Goal: Information Seeking & Learning: Find specific fact

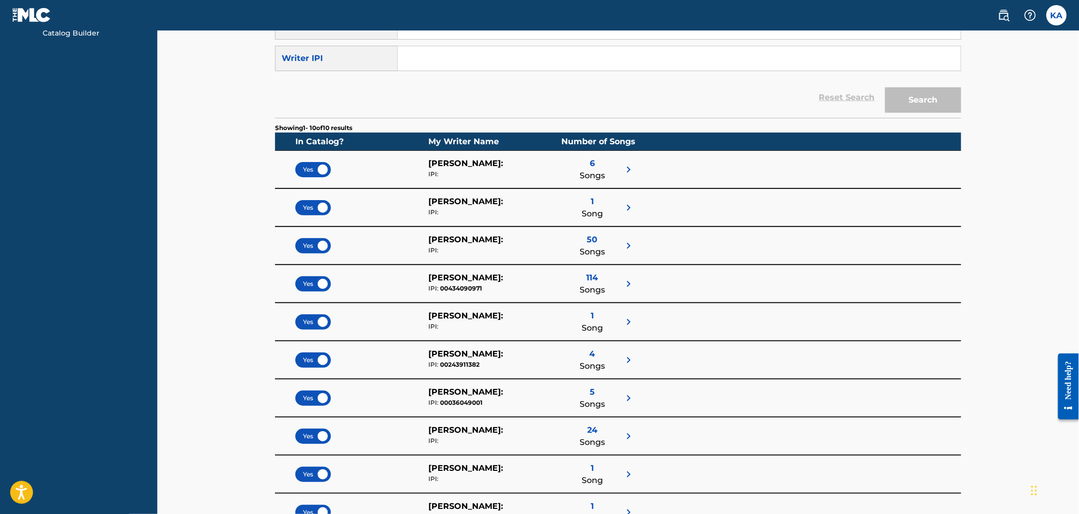
scroll to position [120, 0]
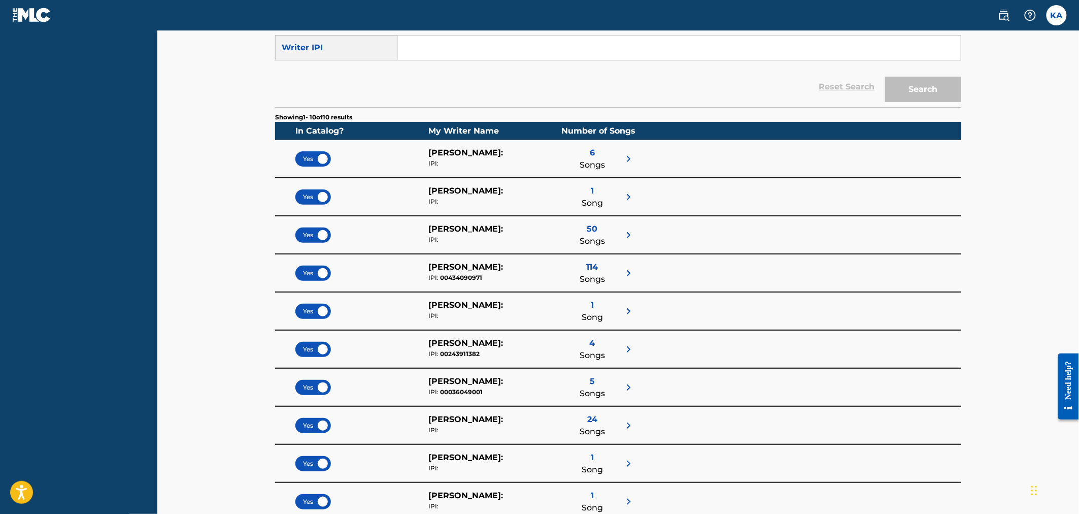
click at [598, 343] on div "4 Songs" at bounding box center [592, 349] width 25 height 24
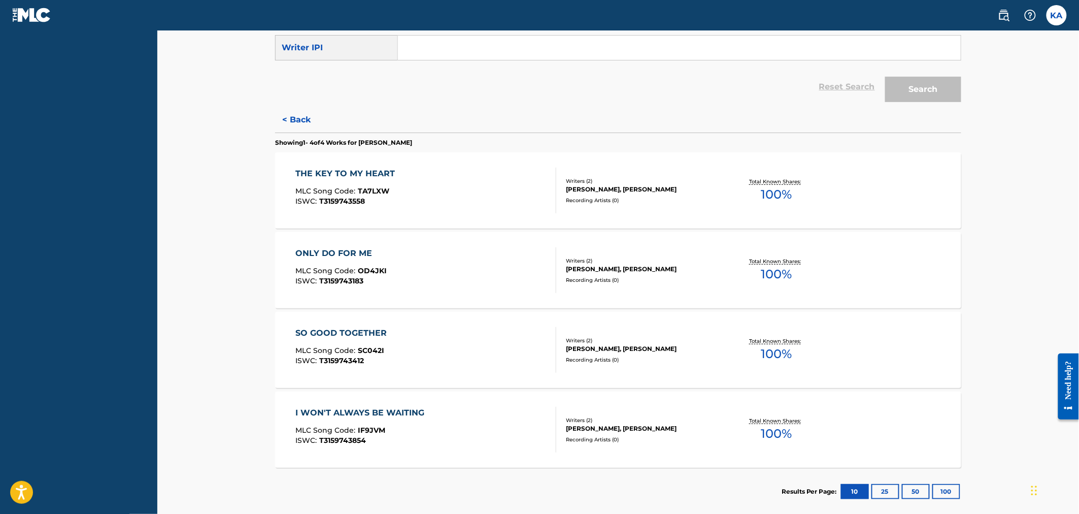
click at [374, 181] on div "THE KEY TO MY HEART MLC Song Code : TA7LXW ISWC : T3159743558" at bounding box center [348, 191] width 105 height 46
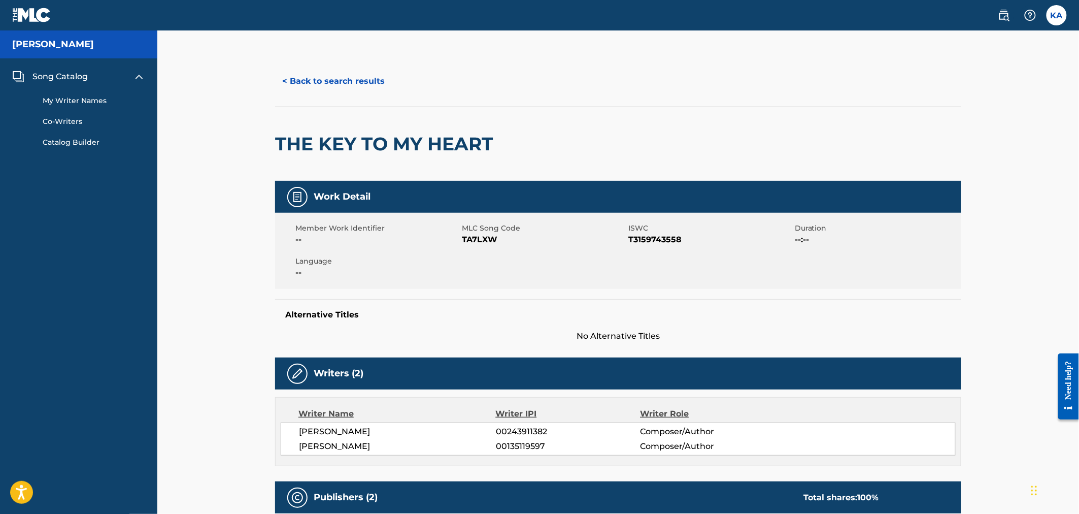
click at [332, 84] on button "< Back to search results" at bounding box center [333, 81] width 117 height 25
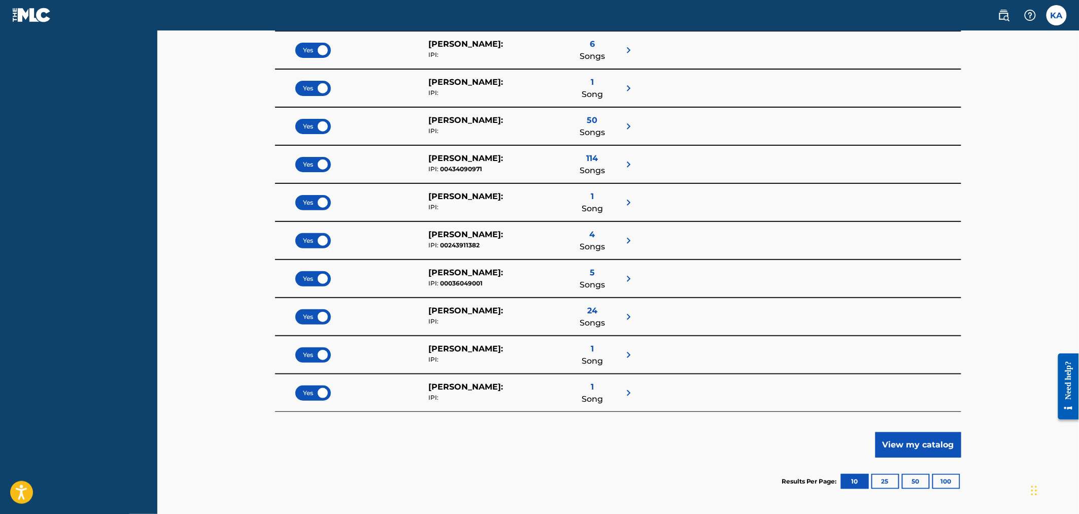
scroll to position [242, 0]
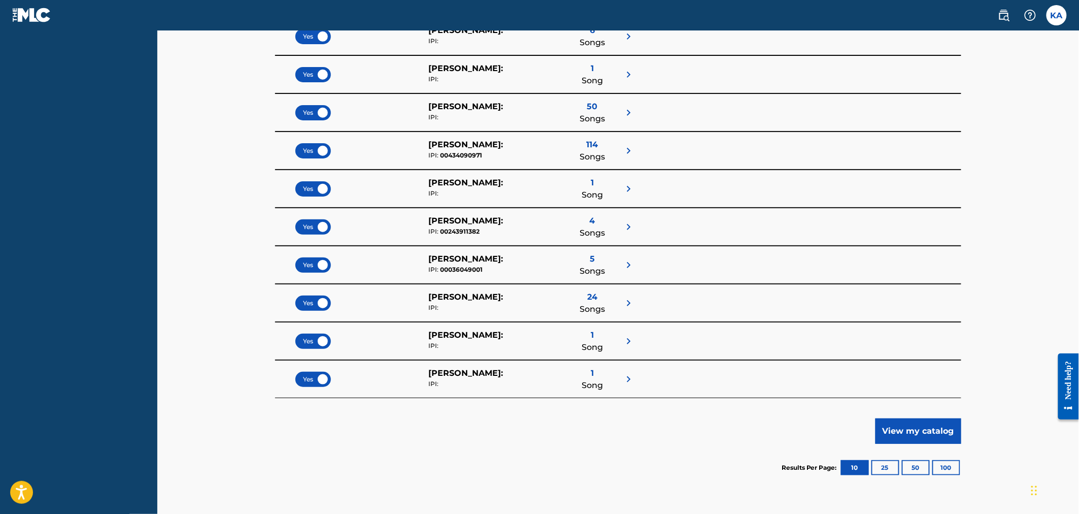
click at [477, 223] on span "[PERSON_NAME] :" at bounding box center [465, 221] width 75 height 10
click at [587, 227] on span "Songs" at bounding box center [592, 233] width 25 height 12
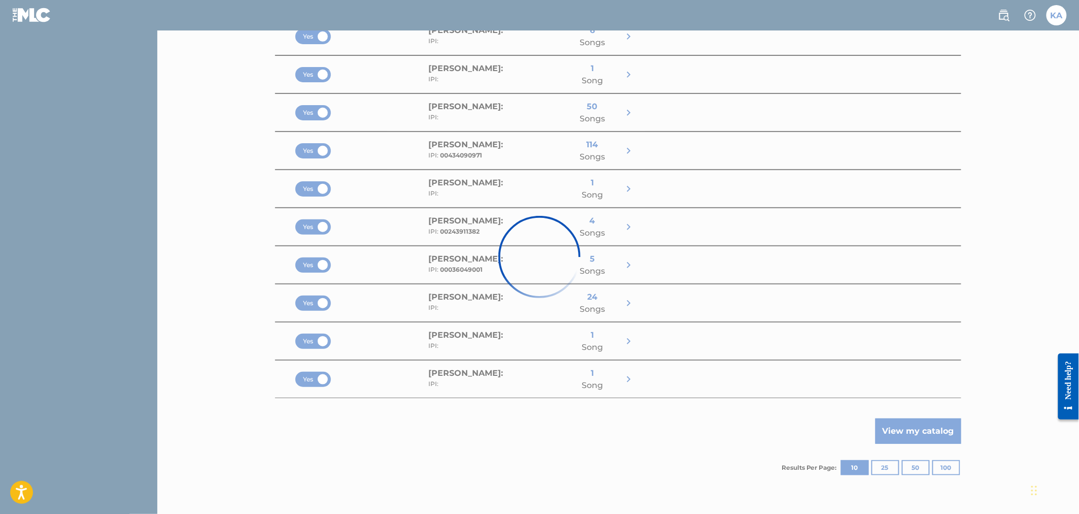
scroll to position [170, 0]
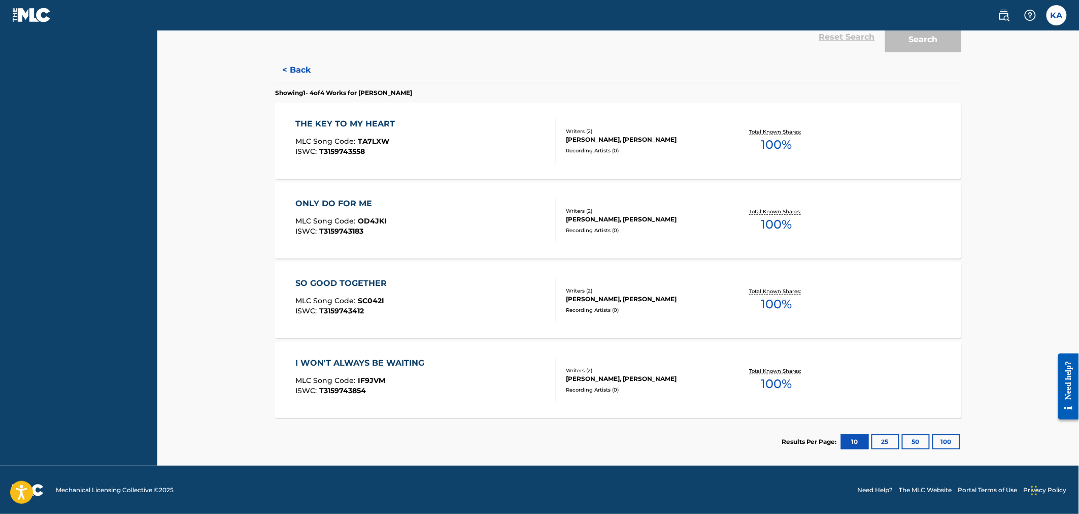
click at [569, 217] on div "[PERSON_NAME], [PERSON_NAME]" at bounding box center [642, 219] width 153 height 9
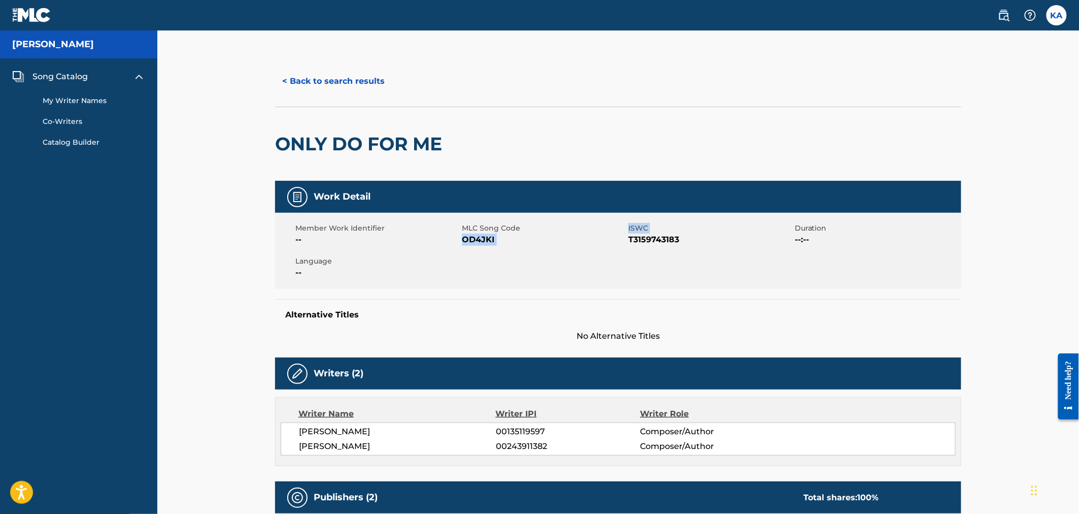
click at [676, 219] on div "Member Work Identifier -- MLC Song Code OD4JKI ISWC T3159743183 Duration --:-- …" at bounding box center [618, 251] width 686 height 76
drag, startPoint x: 301, startPoint y: 431, endPoint x: 389, endPoint y: 445, distance: 89.6
click at [389, 445] on div "[PERSON_NAME] 00135119597 Composer/Author [PERSON_NAME] 00243911382 Composer/Au…" at bounding box center [618, 438] width 675 height 33
copy div "[PERSON_NAME] 00135119597 Composer/Author [PERSON_NAME]"
